Goal: Complete application form: Complete application form

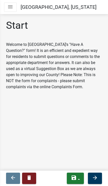
click at [11, 6] on icon "menu" at bounding box center [10, 7] width 6 height 6
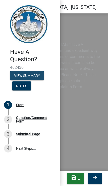
click at [36, 76] on button "View Summary" at bounding box center [27, 75] width 34 height 9
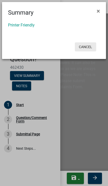
click at [85, 47] on button "Cancel" at bounding box center [85, 46] width 21 height 9
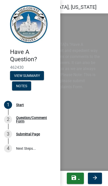
click at [88, 113] on main "Start Welcome to [GEOGRAPHIC_DATA]'s "Have A Question?" form! It is an efficien…" at bounding box center [54, 91] width 108 height 157
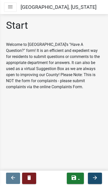
click at [97, 178] on icon "arrow_forward" at bounding box center [95, 177] width 6 height 6
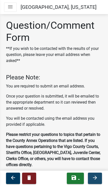
click at [94, 182] on button "arrow_forward" at bounding box center [95, 177] width 14 height 11
click at [94, 181] on button "arrow_forward" at bounding box center [95, 177] width 14 height 11
click at [95, 181] on button "arrow_forward" at bounding box center [95, 177] width 14 height 11
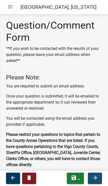
click at [94, 180] on button "arrow_forward" at bounding box center [95, 177] width 14 height 11
click at [93, 179] on icon "arrow_forward" at bounding box center [95, 177] width 6 height 6
click at [94, 179] on icon "arrow_forward" at bounding box center [95, 177] width 6 height 6
click at [93, 179] on icon "arrow_forward" at bounding box center [95, 177] width 6 height 6
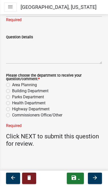
scroll to position [313, 0]
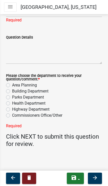
click at [11, 7] on icon "menu" at bounding box center [10, 7] width 6 height 6
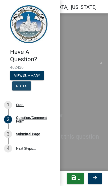
click at [24, 87] on button "Notes" at bounding box center [21, 85] width 19 height 9
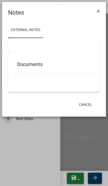
click at [29, 62] on h5 "Documents" at bounding box center [54, 64] width 74 height 6
click at [26, 57] on div "Documents" at bounding box center [54, 65] width 82 height 16
click at [21, 14] on h4 "Notes" at bounding box center [16, 12] width 16 height 9
click at [96, 15] on button "×" at bounding box center [98, 11] width 11 height 14
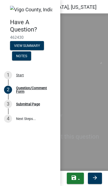
click at [97, 8] on nav "Toggle drawer menu [GEOGRAPHIC_DATA], [US_STATE]" at bounding box center [54, 7] width 108 height 14
